Goal: Book appointment/travel/reservation

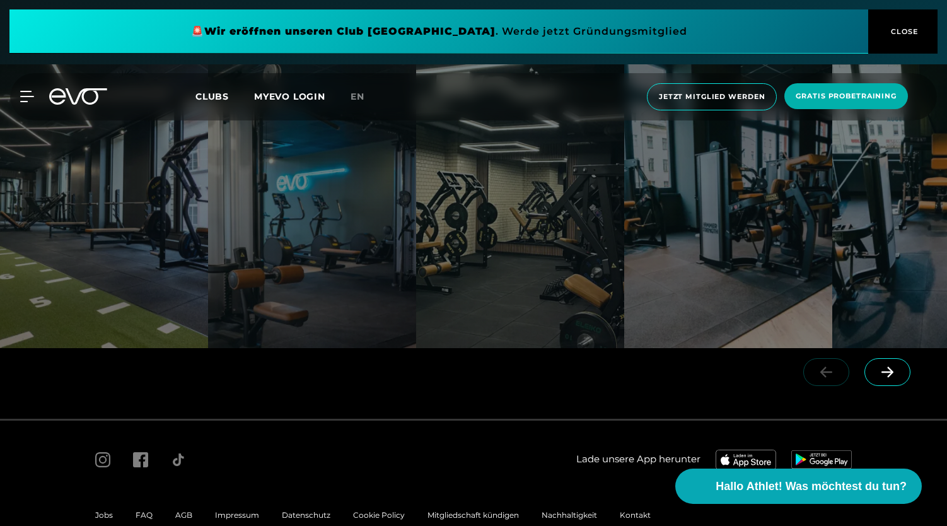
scroll to position [1516, 0]
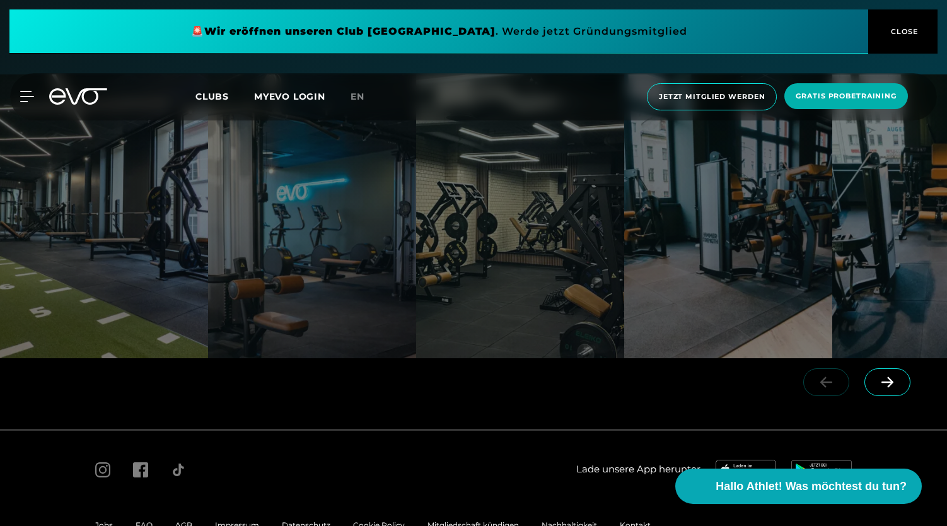
click at [902, 396] on span at bounding box center [888, 382] width 46 height 28
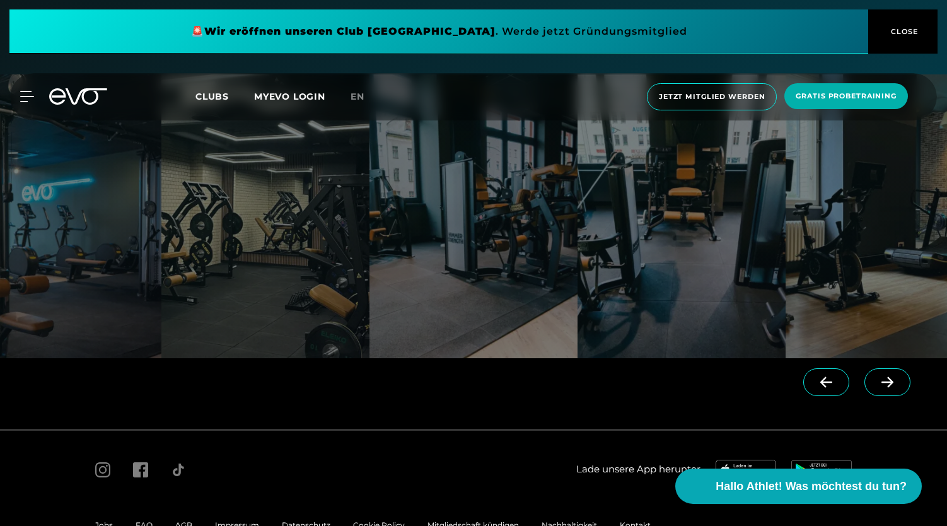
click at [902, 396] on span at bounding box center [888, 382] width 46 height 28
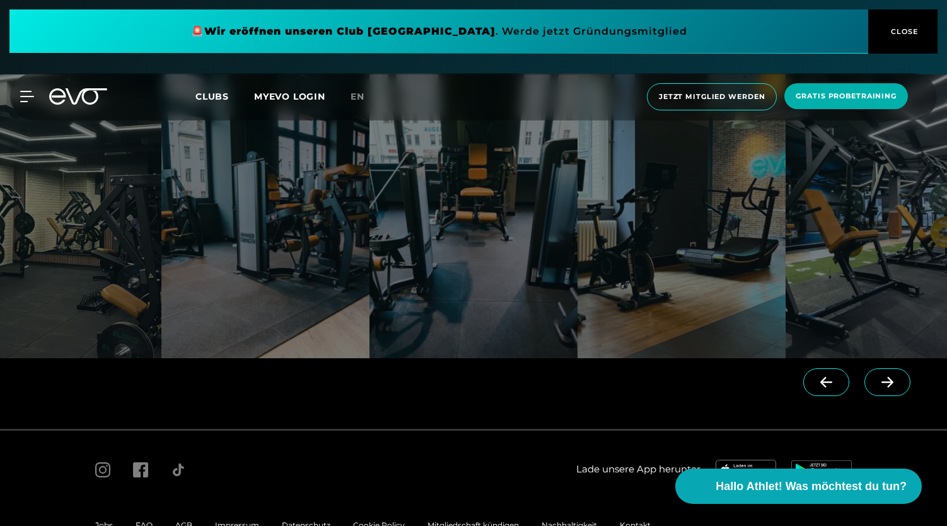
click at [902, 396] on span at bounding box center [888, 382] width 46 height 28
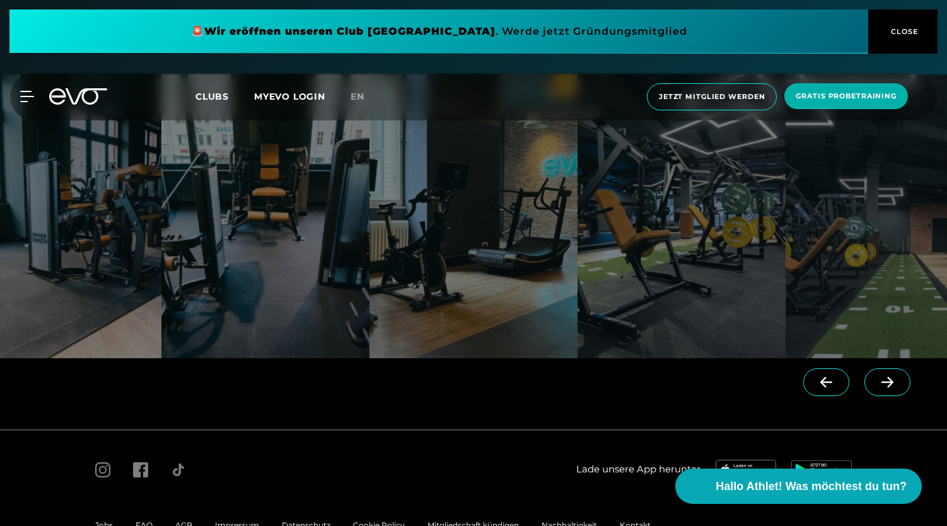
click at [902, 396] on span at bounding box center [888, 382] width 46 height 28
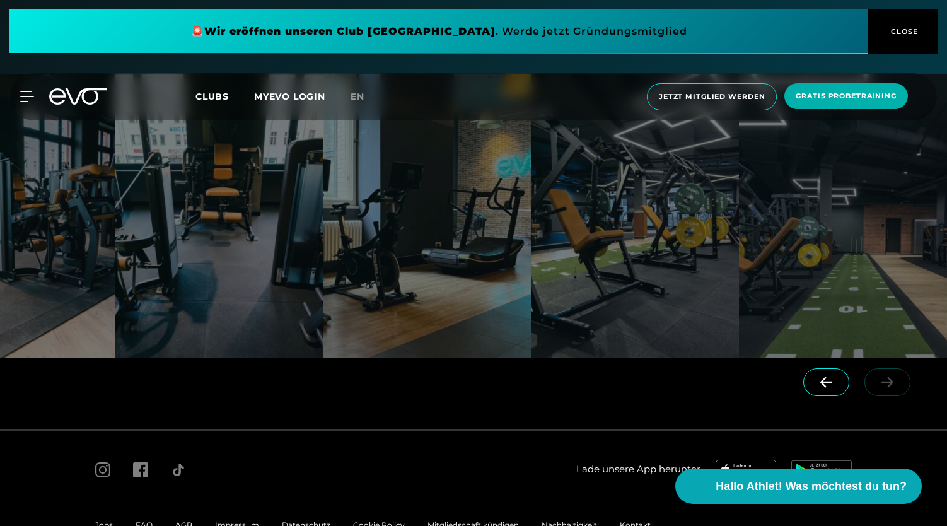
click at [838, 388] on icon at bounding box center [827, 382] width 22 height 11
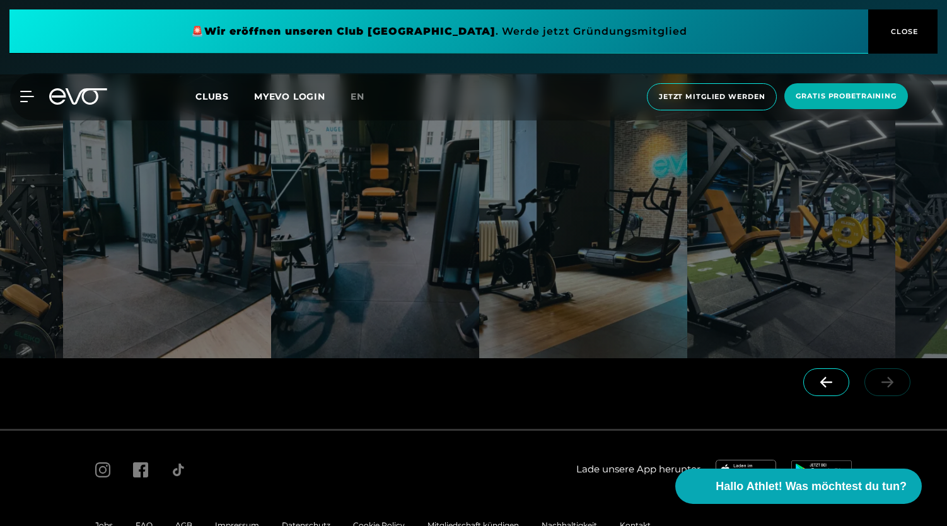
click at [838, 388] on icon at bounding box center [827, 382] width 22 height 11
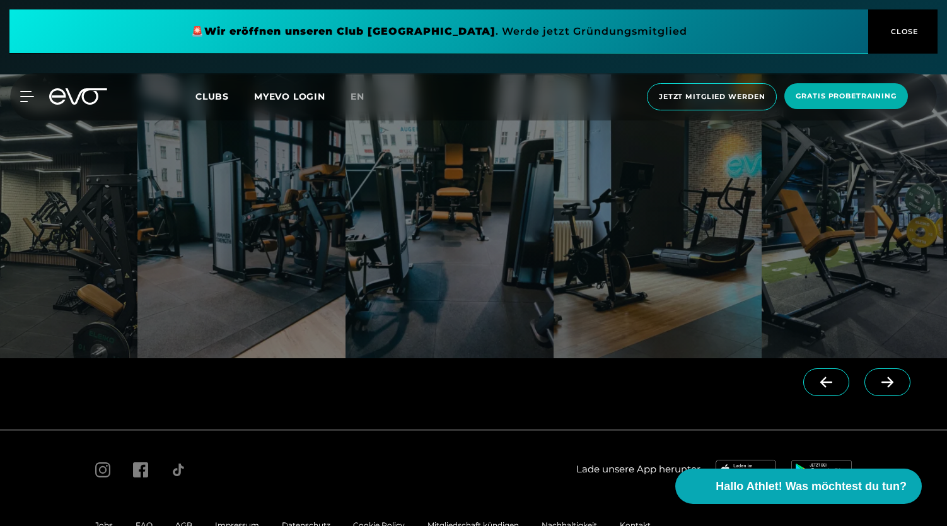
click at [838, 388] on icon at bounding box center [827, 382] width 22 height 11
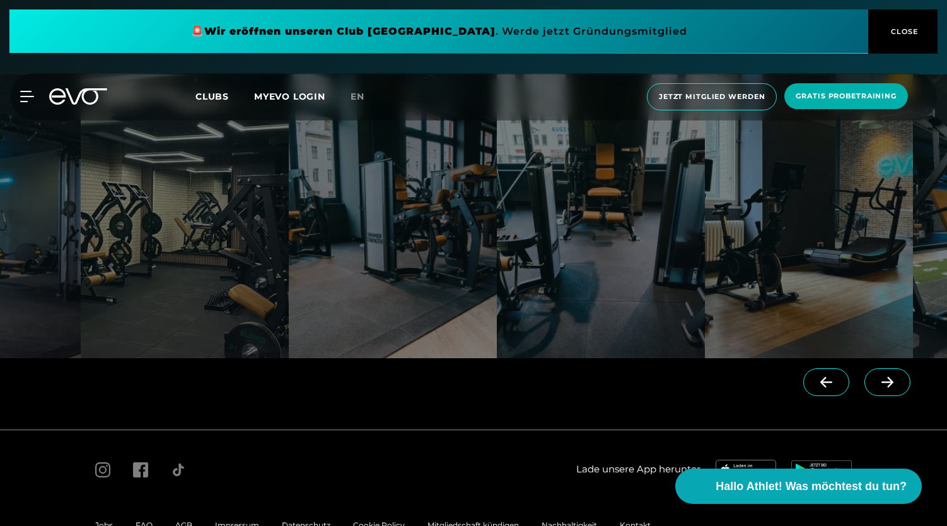
click at [838, 388] on icon at bounding box center [827, 382] width 22 height 11
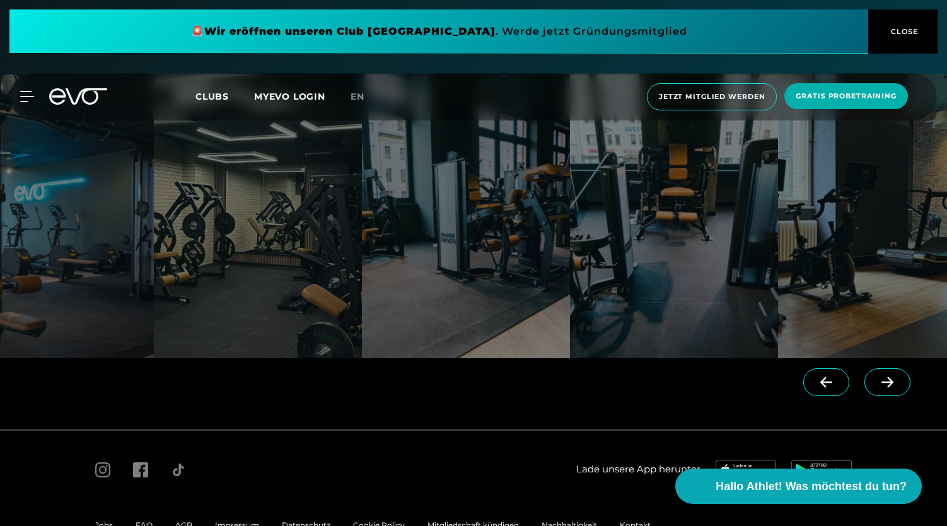
click at [838, 388] on icon at bounding box center [827, 382] width 22 height 11
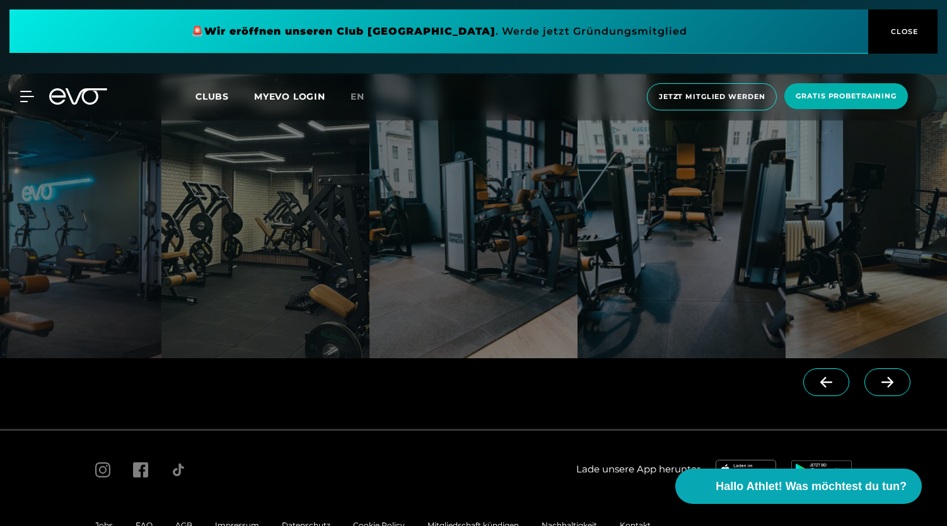
click at [838, 388] on icon at bounding box center [827, 382] width 22 height 11
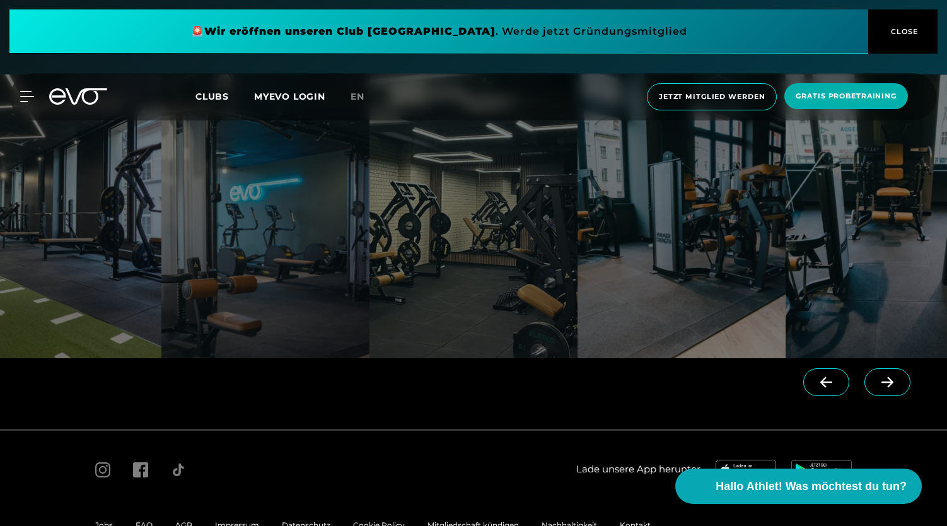
scroll to position [0, 47]
click at [838, 388] on icon at bounding box center [827, 382] width 22 height 11
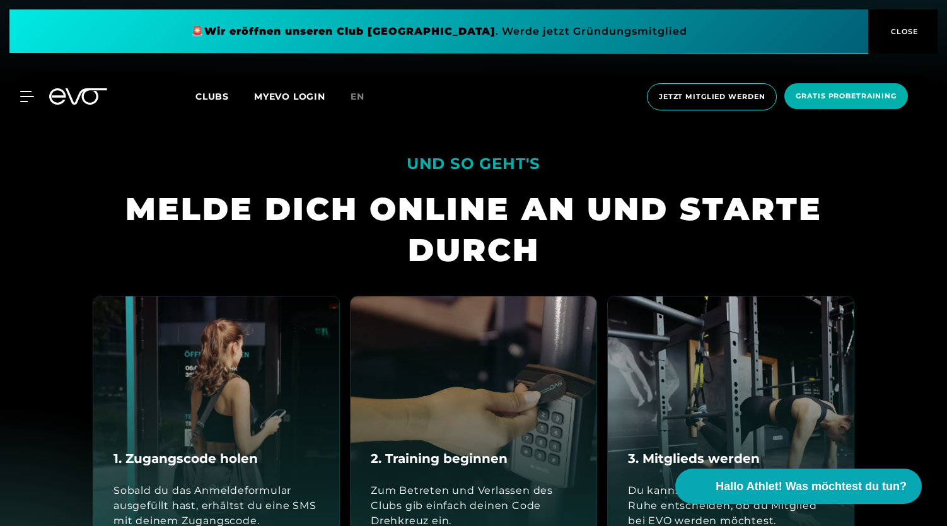
scroll to position [621, 0]
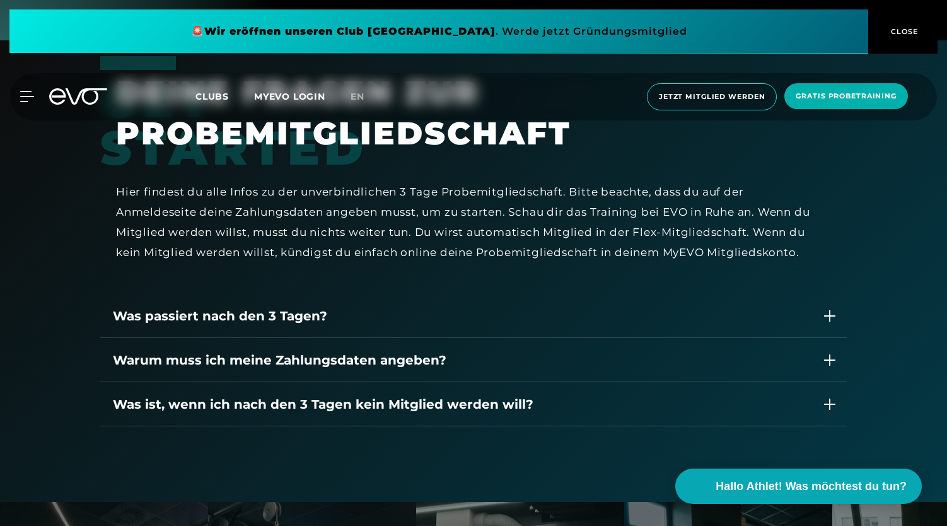
scroll to position [1089, 0]
click at [537, 325] on div "Was passiert nach den 3 Tagen?" at bounding box center [461, 315] width 697 height 19
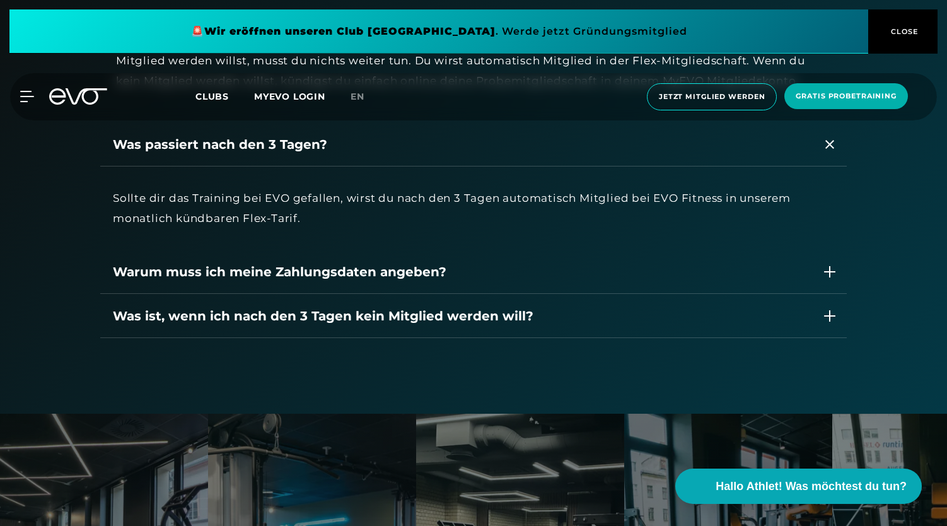
scroll to position [1261, 0]
click at [496, 281] on div "Warum muss ich meine Zahlungsdaten angeben?" at bounding box center [461, 271] width 697 height 19
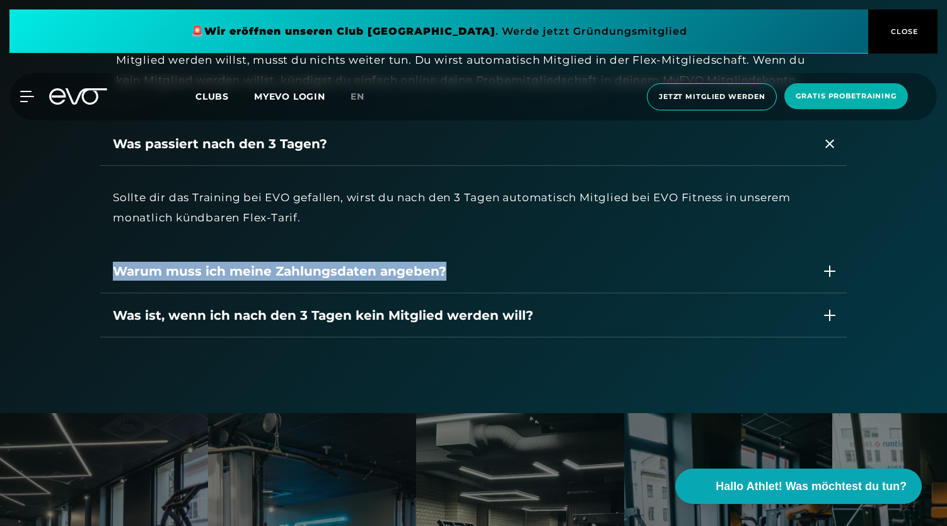
click at [496, 281] on div "Warum muss ich meine Zahlungsdaten angeben?" at bounding box center [461, 271] width 697 height 19
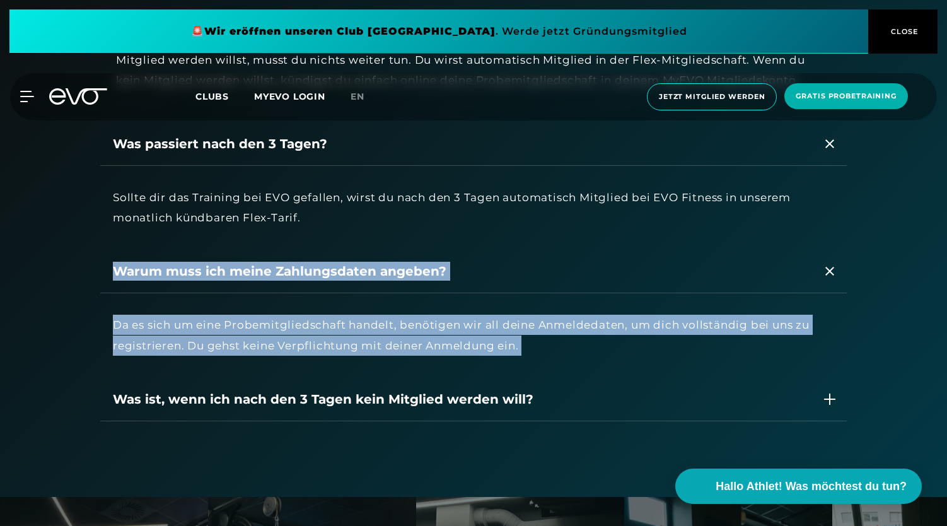
click at [368, 356] on div "Da es sich um eine Probemitgliedschaft handelt, benötigen wir all deine Anmelde…" at bounding box center [474, 335] width 722 height 41
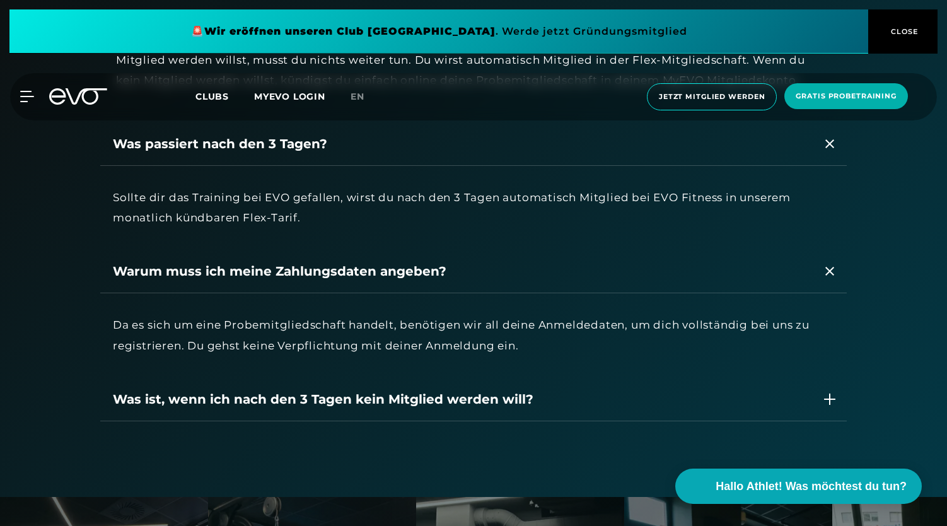
click at [370, 409] on div "Was ist, wenn ich nach den 3 Tagen kein Mitglied werden will?" at bounding box center [461, 399] width 697 height 19
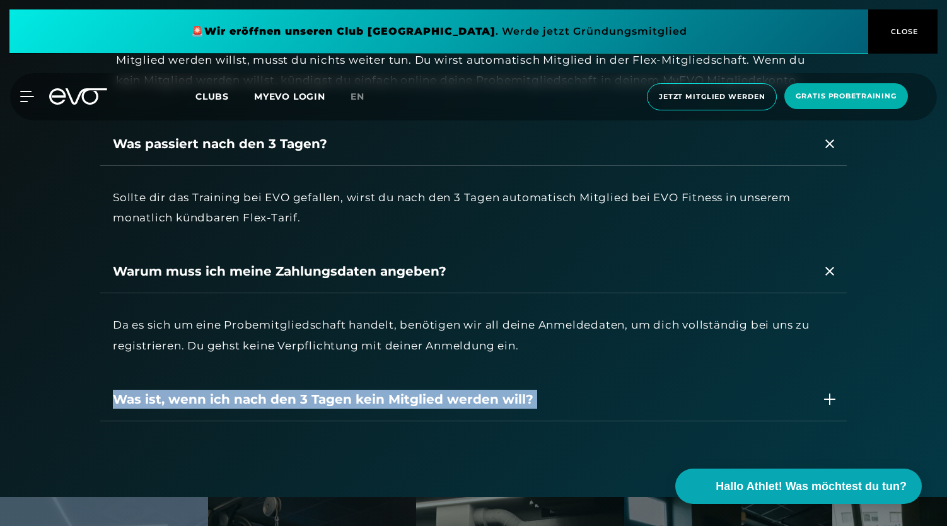
click at [370, 409] on div "Was ist, wenn ich nach den 3 Tagen kein Mitglied werden will?" at bounding box center [461, 399] width 697 height 19
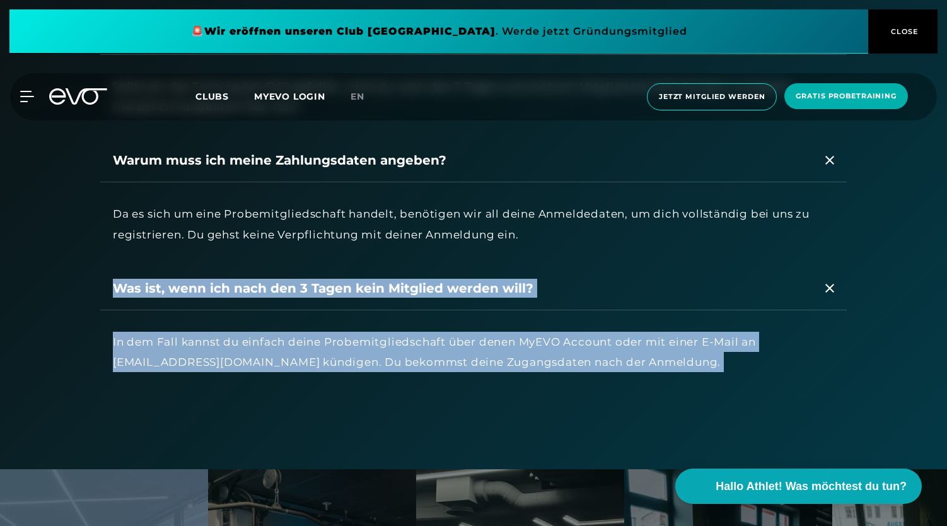
scroll to position [1373, 0]
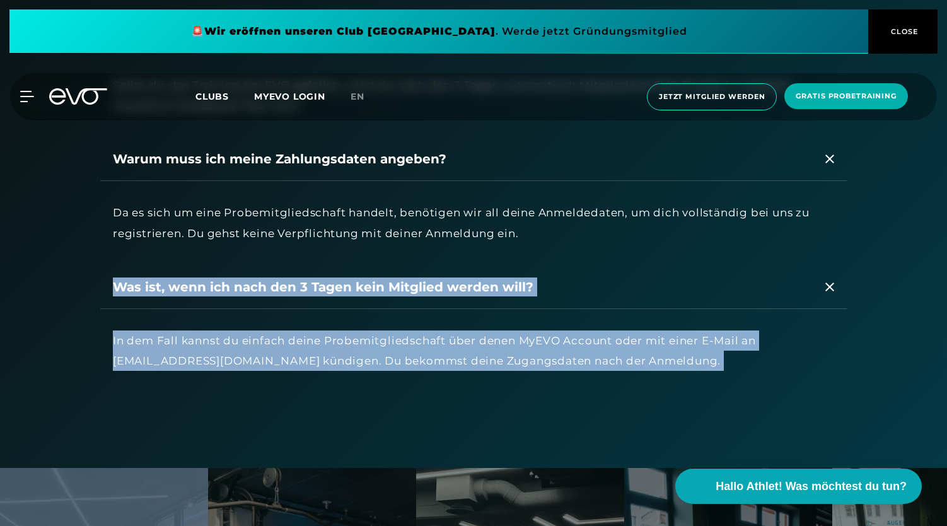
click at [278, 361] on div "In dem Fall kannst du einfach deine Probemitgliedschaft über denen MyEVO Accoun…" at bounding box center [474, 351] width 722 height 41
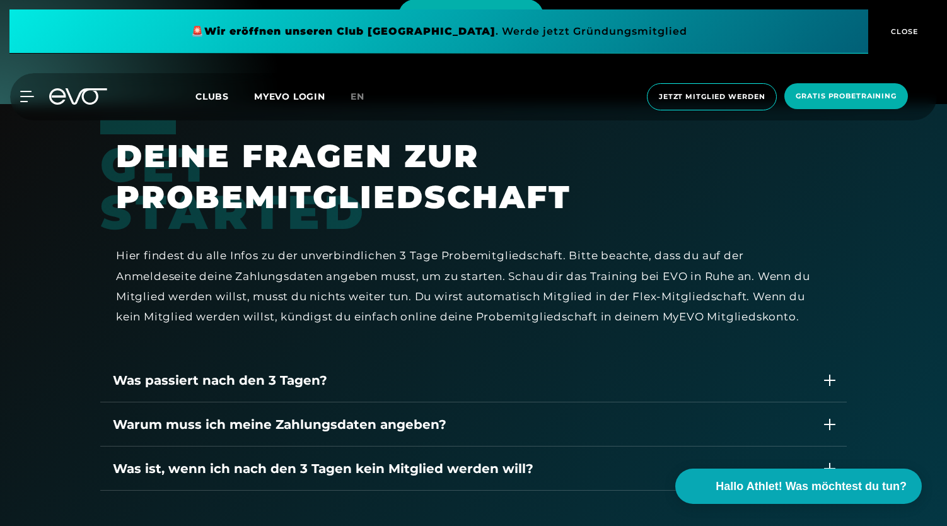
scroll to position [1009, 0]
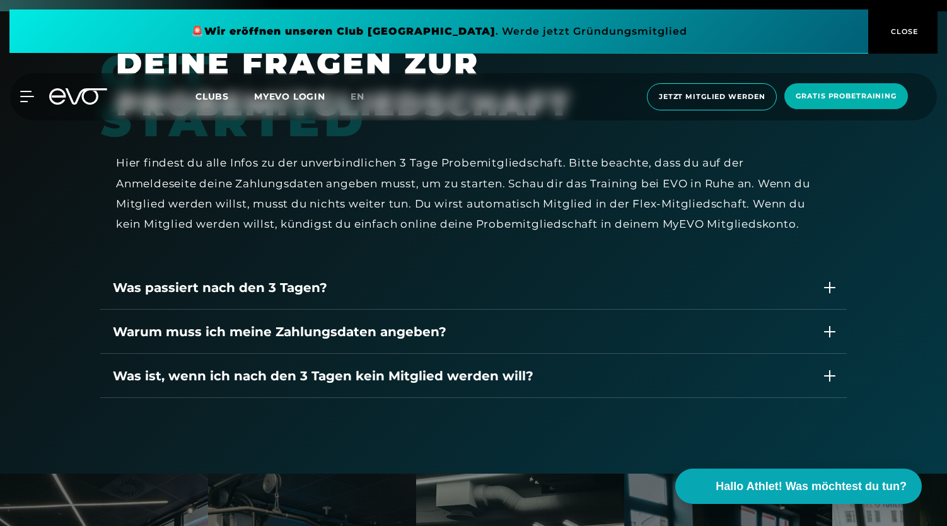
scroll to position [783, 0]
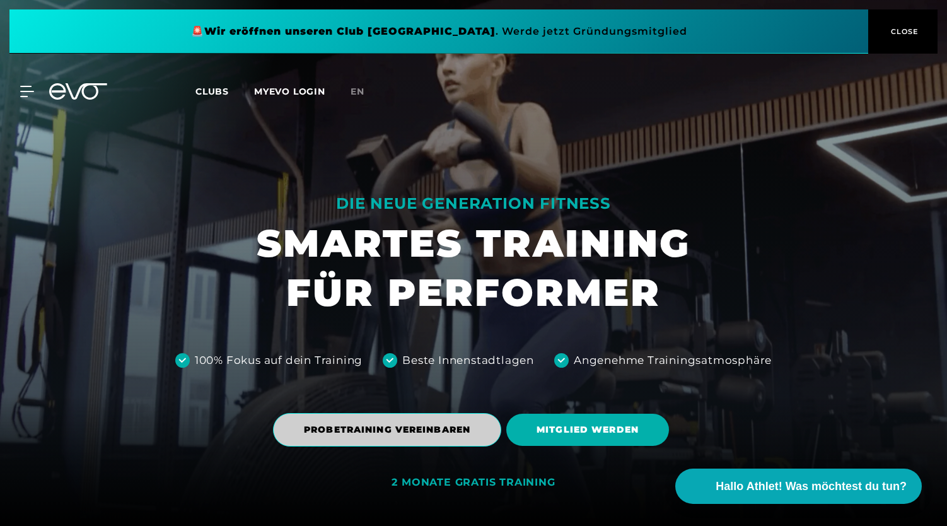
click at [406, 431] on span "PROBETRAINING VEREINBAREN" at bounding box center [387, 429] width 167 height 13
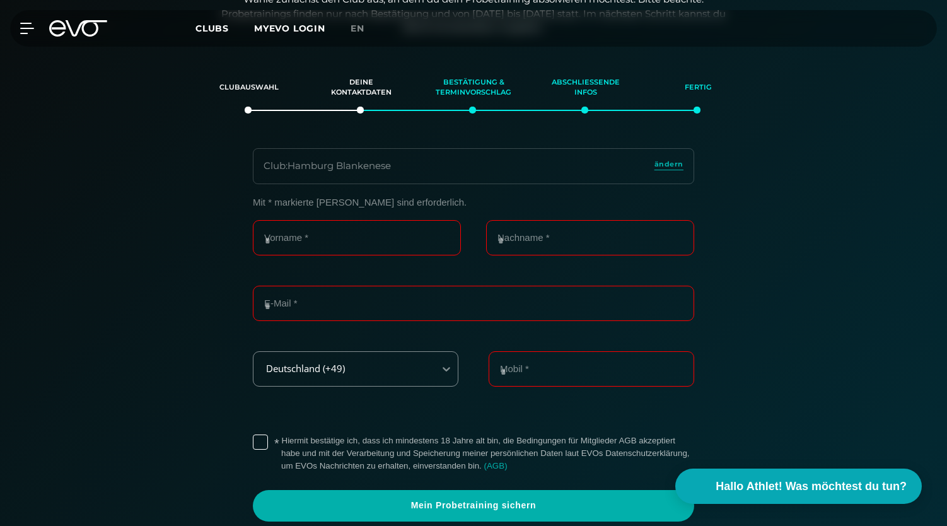
scroll to position [216, 0]
click at [672, 159] on span "ändern" at bounding box center [669, 163] width 29 height 11
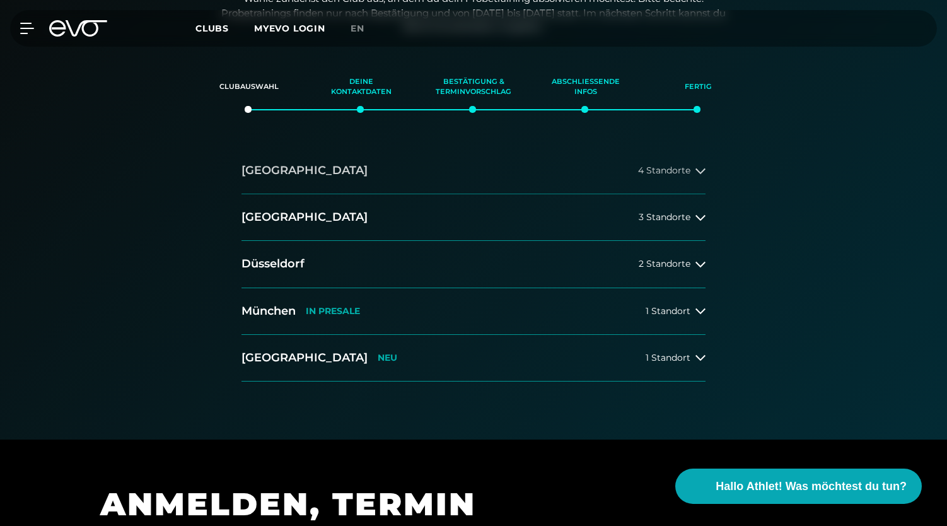
click at [341, 182] on button "Hamburg 4 Standorte" at bounding box center [474, 171] width 464 height 47
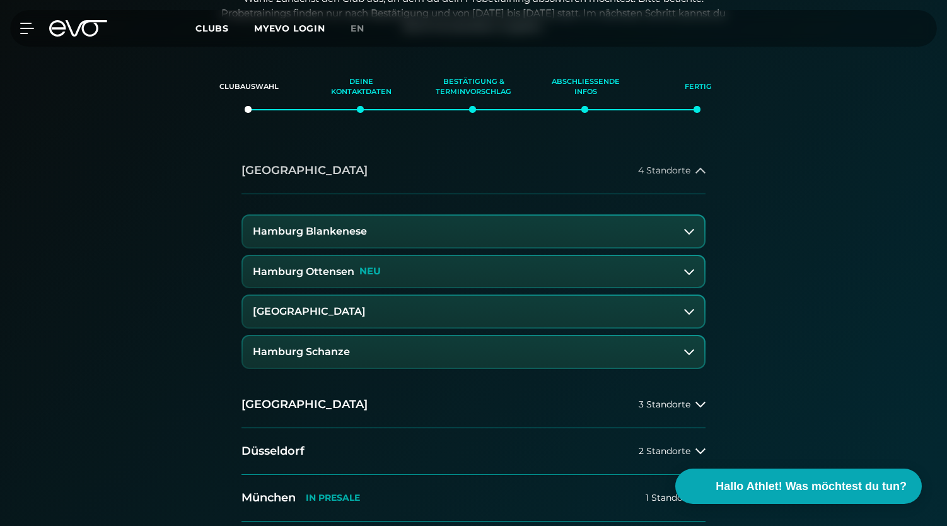
click at [661, 170] on span "4 Standorte" at bounding box center [664, 170] width 52 height 9
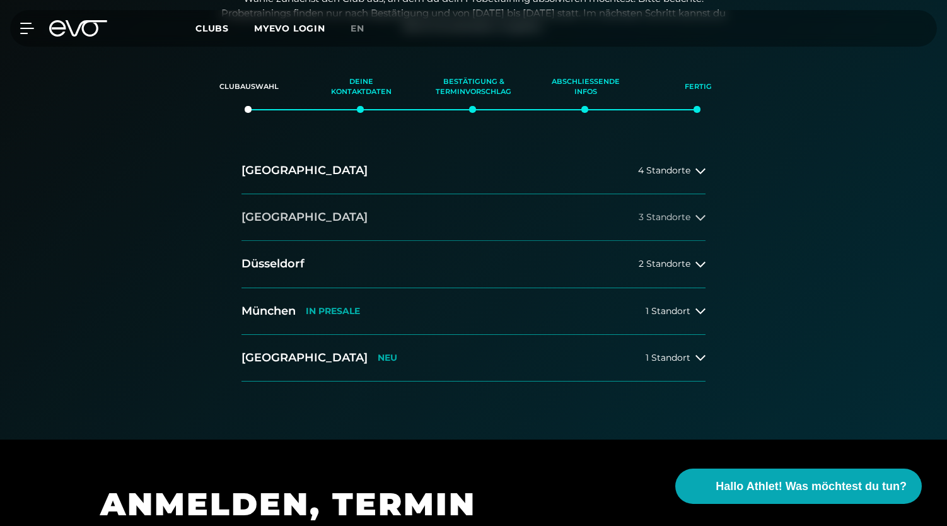
click at [684, 218] on span "3 Standorte" at bounding box center [665, 217] width 52 height 9
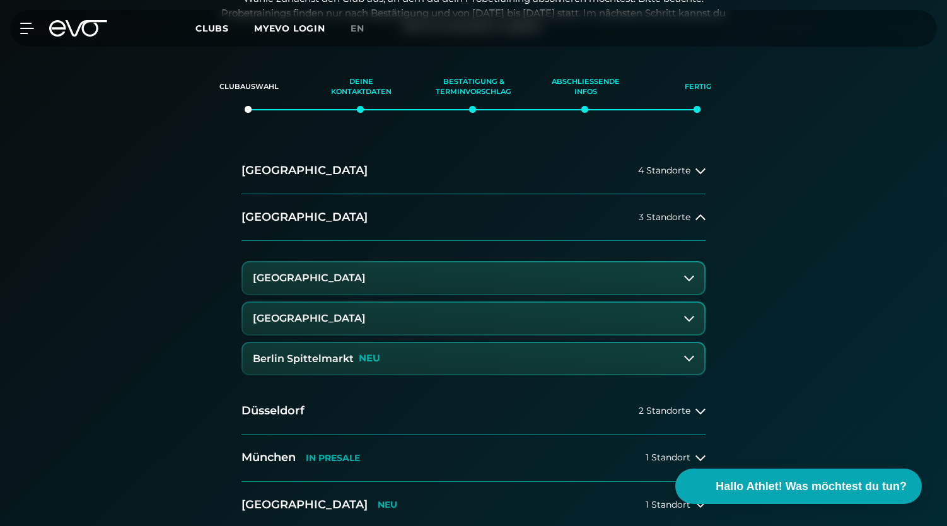
click at [367, 280] on button "Berlin Alexanderplatz" at bounding box center [474, 278] width 462 height 32
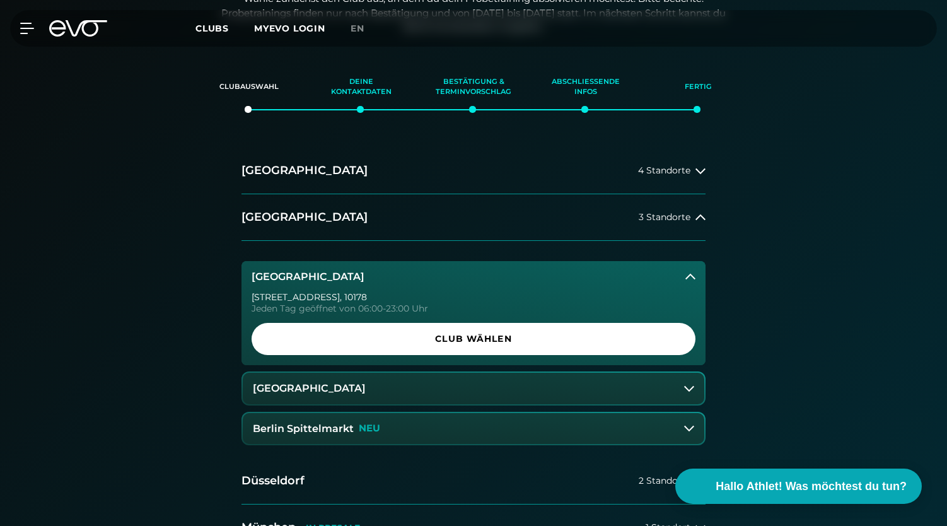
click at [367, 280] on button "Berlin Alexanderplatz" at bounding box center [474, 277] width 464 height 32
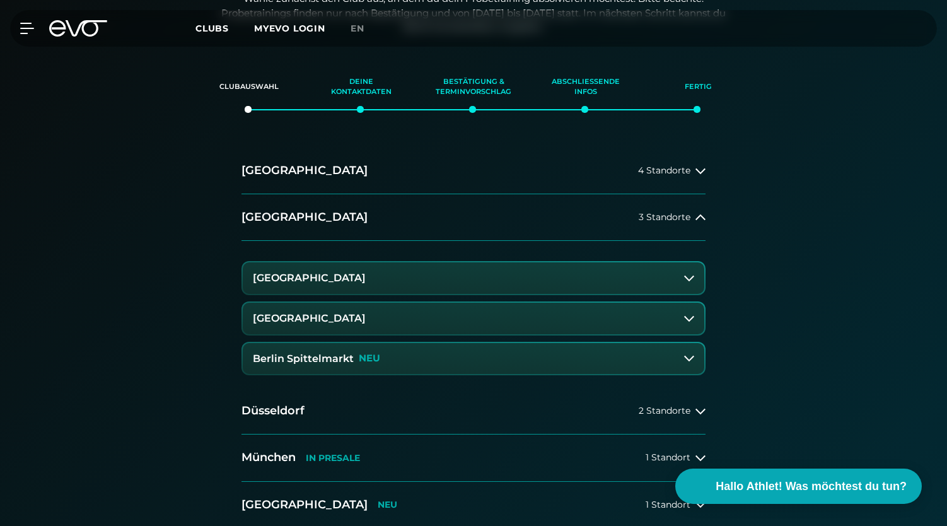
click at [367, 280] on button "Berlin Alexanderplatz" at bounding box center [474, 278] width 462 height 32
click at [519, 266] on button "Berlin Alexanderplatz" at bounding box center [474, 278] width 462 height 32
click at [684, 281] on icon at bounding box center [689, 278] width 10 height 10
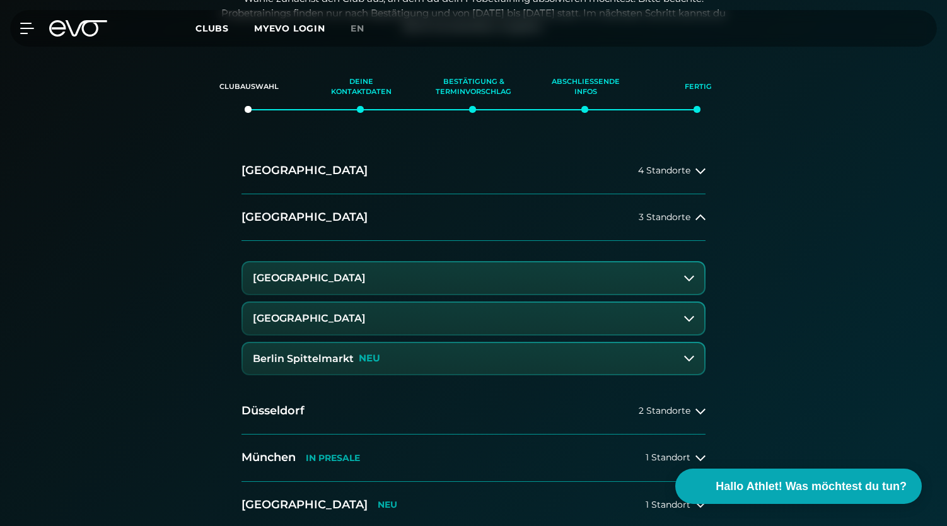
click at [684, 281] on button "Berlin Alexanderplatz" at bounding box center [474, 278] width 462 height 32
click at [684, 281] on icon at bounding box center [689, 278] width 10 height 10
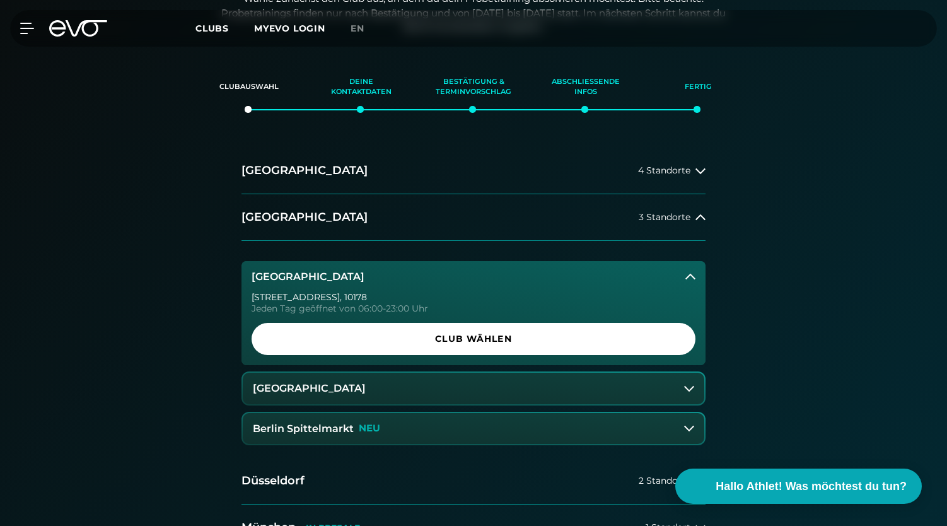
click at [684, 281] on button "Berlin Alexanderplatz" at bounding box center [474, 277] width 464 height 32
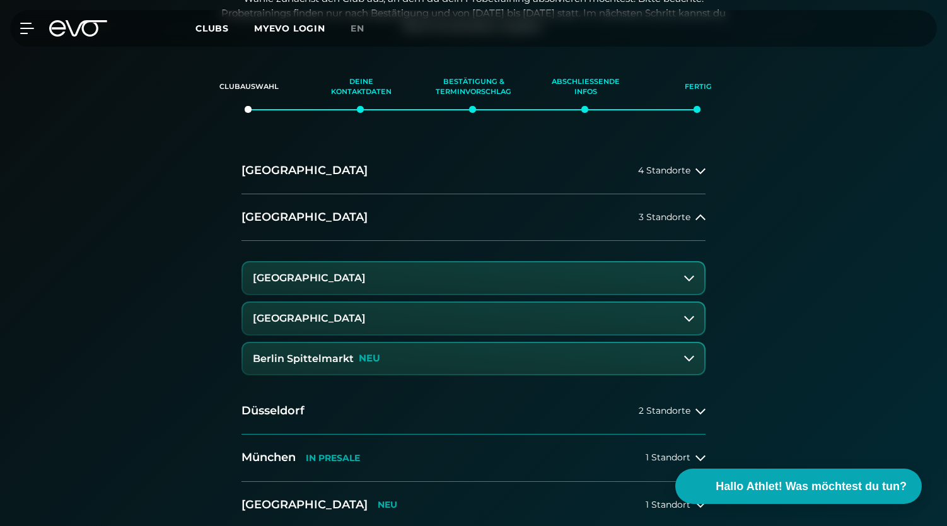
click at [684, 281] on icon at bounding box center [689, 278] width 10 height 10
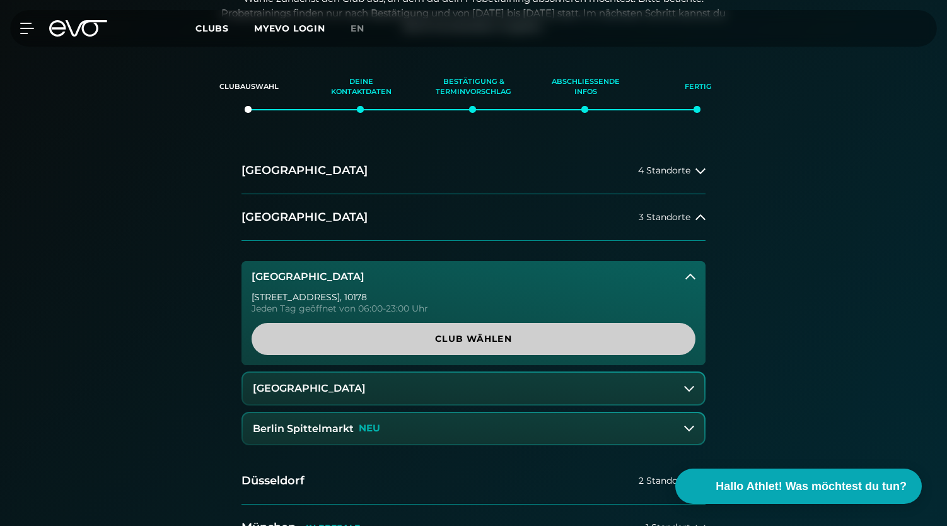
click at [490, 348] on link "Club wählen" at bounding box center [474, 339] width 444 height 32
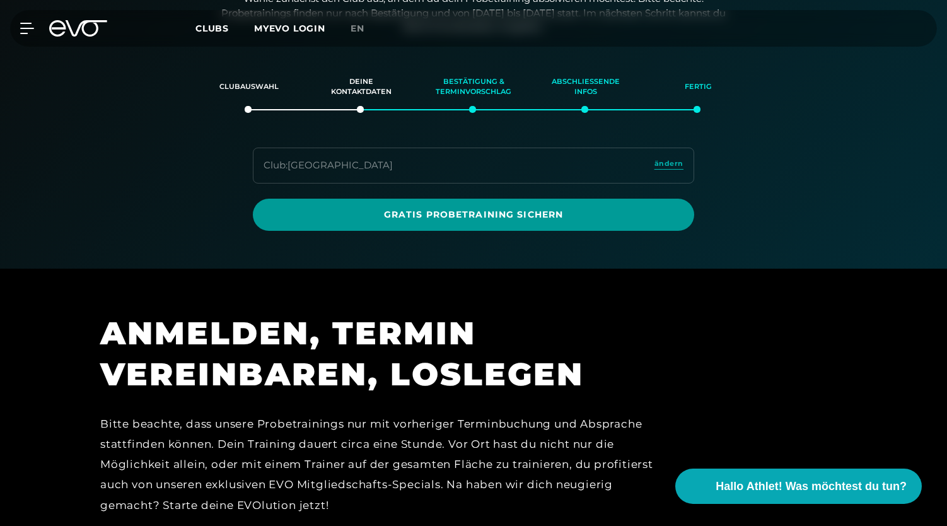
click at [418, 216] on span "Gratis Probetraining sichern" at bounding box center [473, 214] width 381 height 13
